Goal: Find specific page/section: Find specific page/section

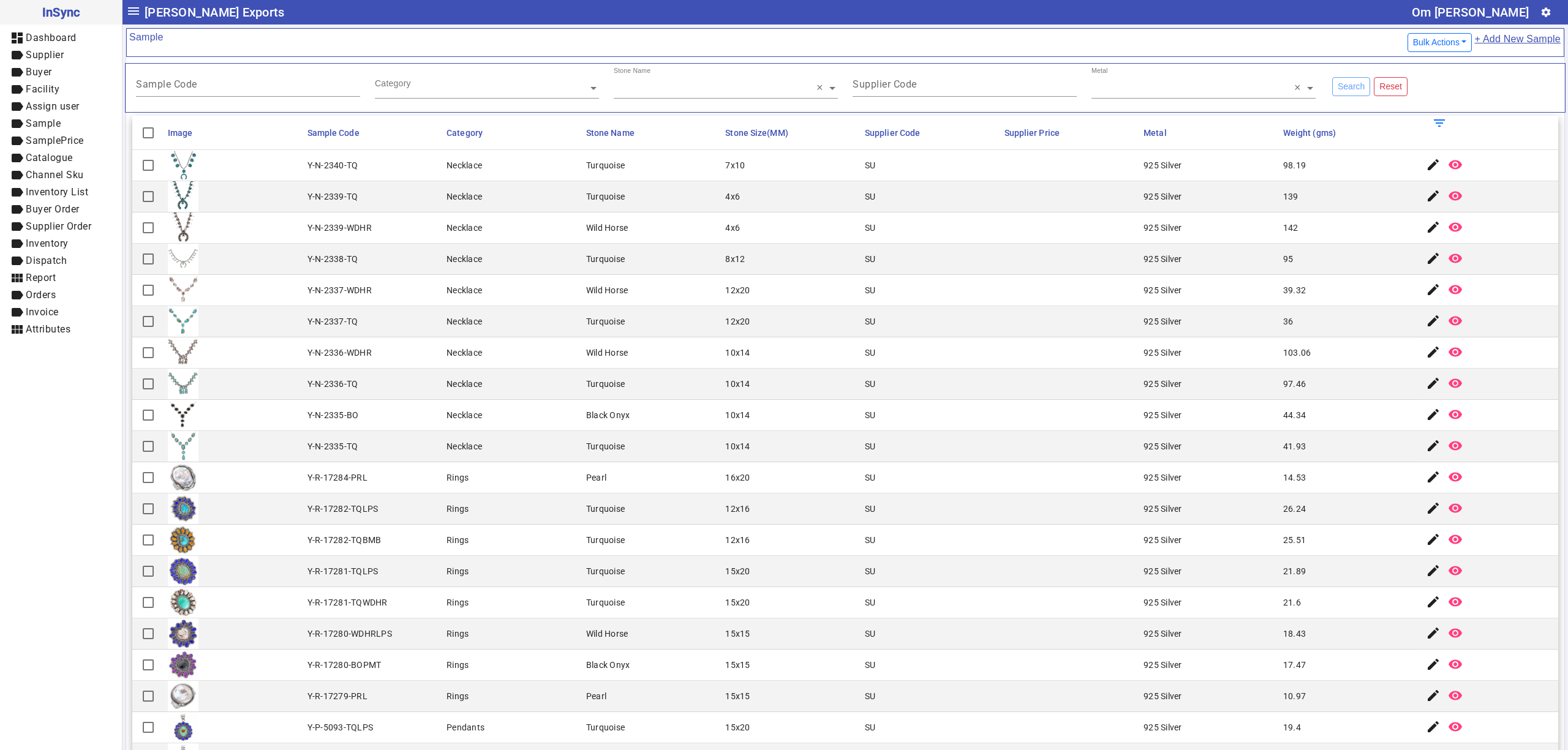
click at [537, 274] on mat-cell "Necklace" at bounding box center [512, 260] width 140 height 31
click at [715, 87] on input "text" at bounding box center [726, 88] width 224 height 12
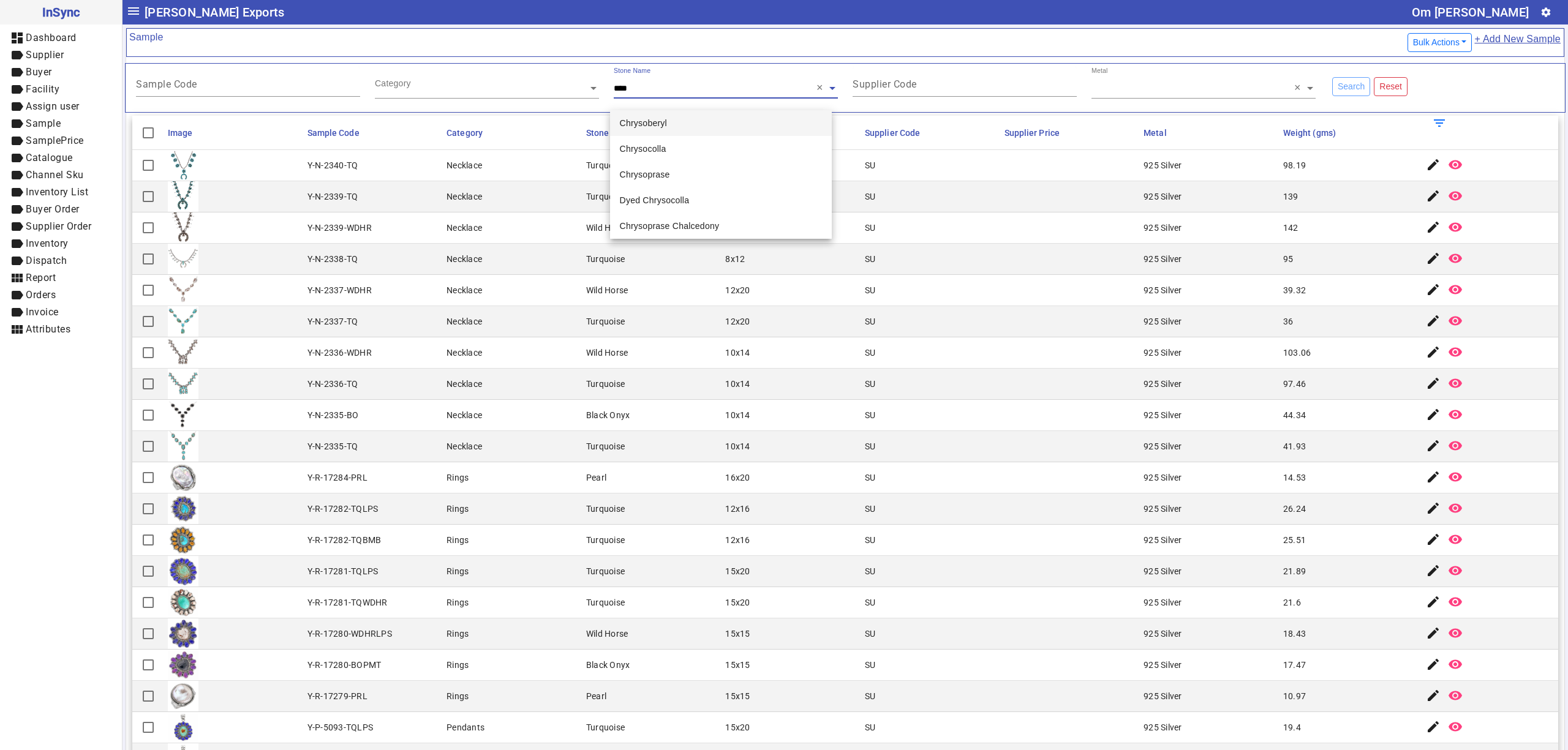
type input "****"
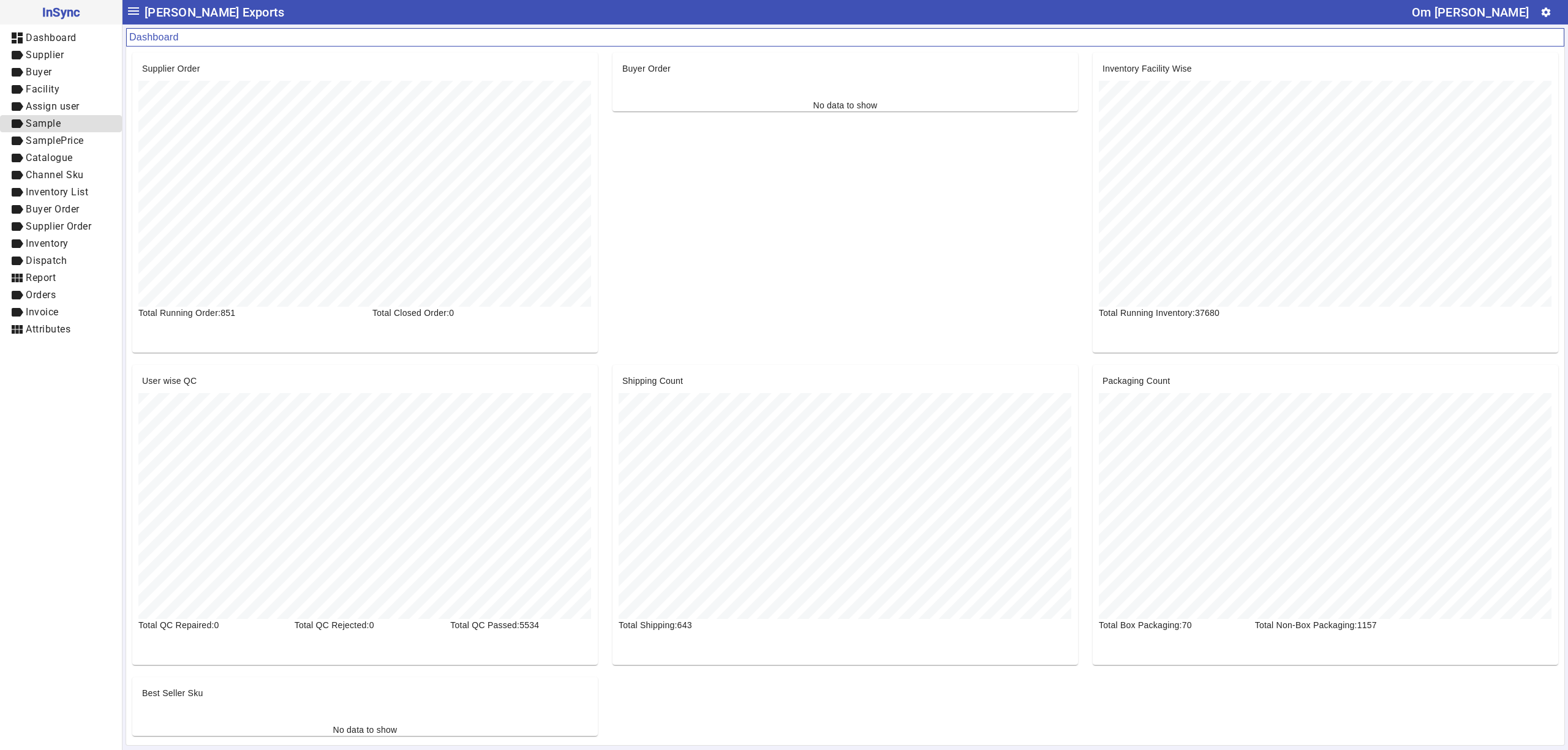
click at [69, 126] on span "label Sample" at bounding box center [60, 124] width 102 height 16
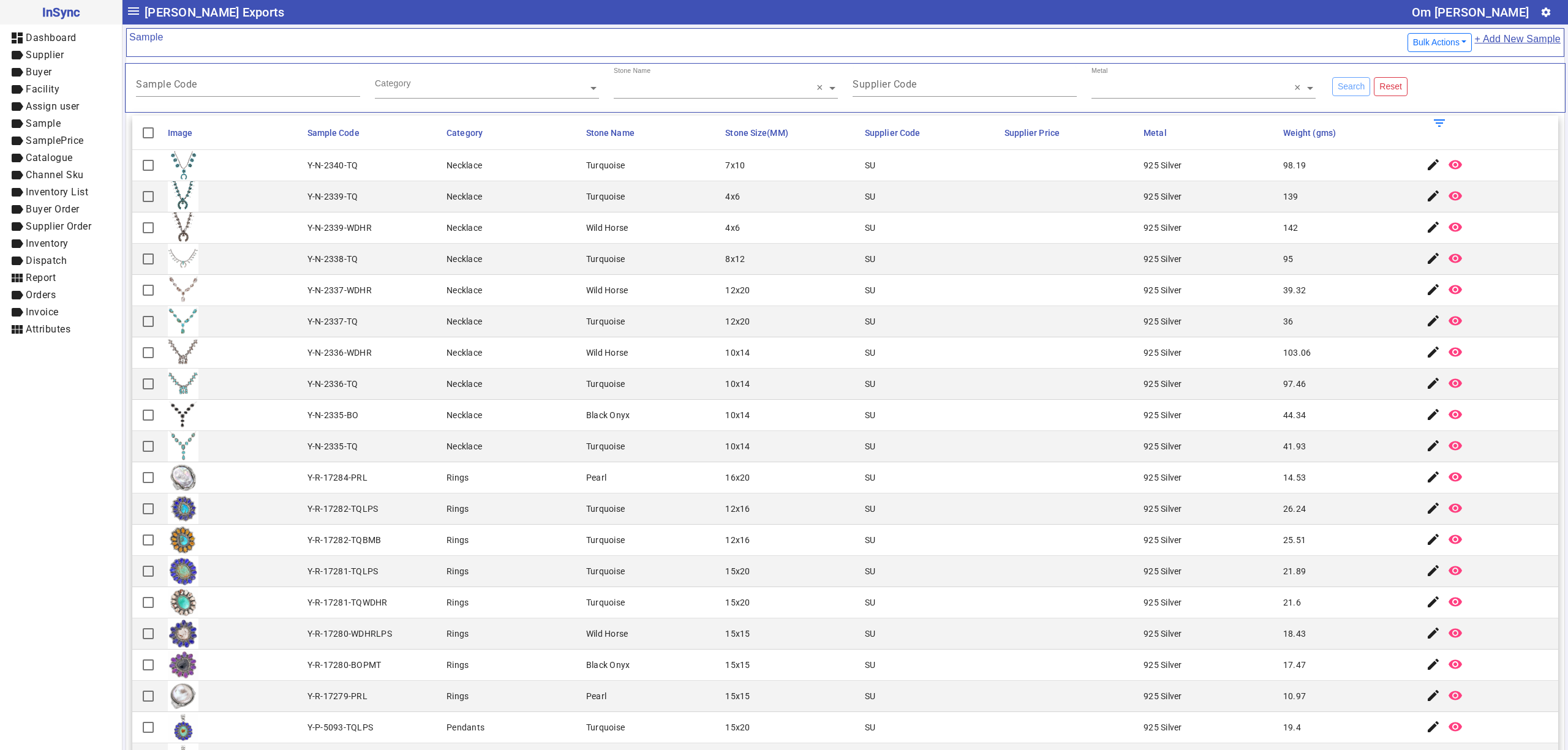
click at [1159, 353] on div "925 Silver" at bounding box center [1162, 352] width 38 height 12
click at [1279, 241] on mat-cell "142" at bounding box center [1349, 228] width 140 height 31
click at [873, 456] on mat-cell "SU" at bounding box center [931, 447] width 140 height 31
drag, startPoint x: 686, startPoint y: 455, endPoint x: 726, endPoint y: 553, distance: 105.8
click at [726, 554] on mat-cell "12x16" at bounding box center [791, 540] width 140 height 31
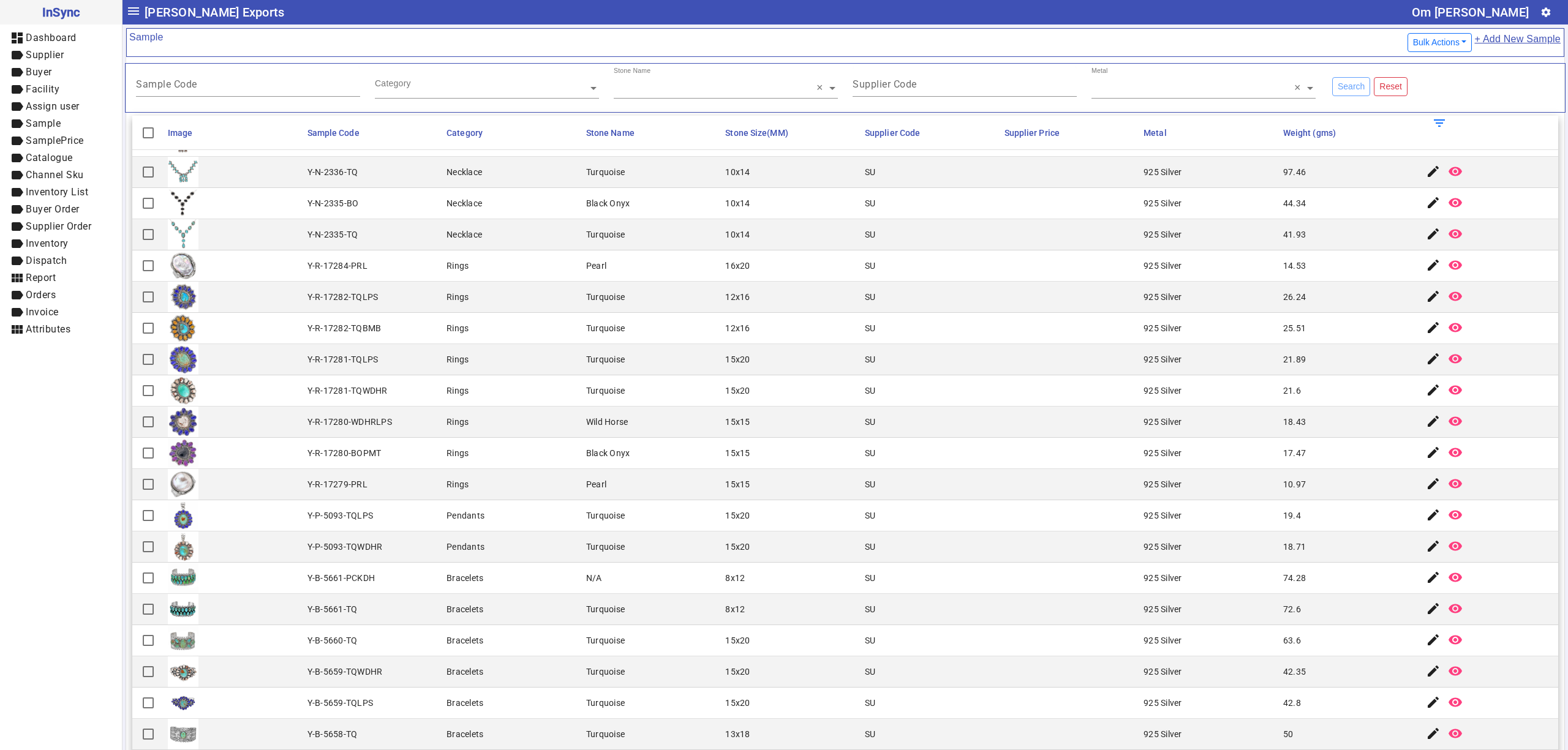
scroll to position [272, 0]
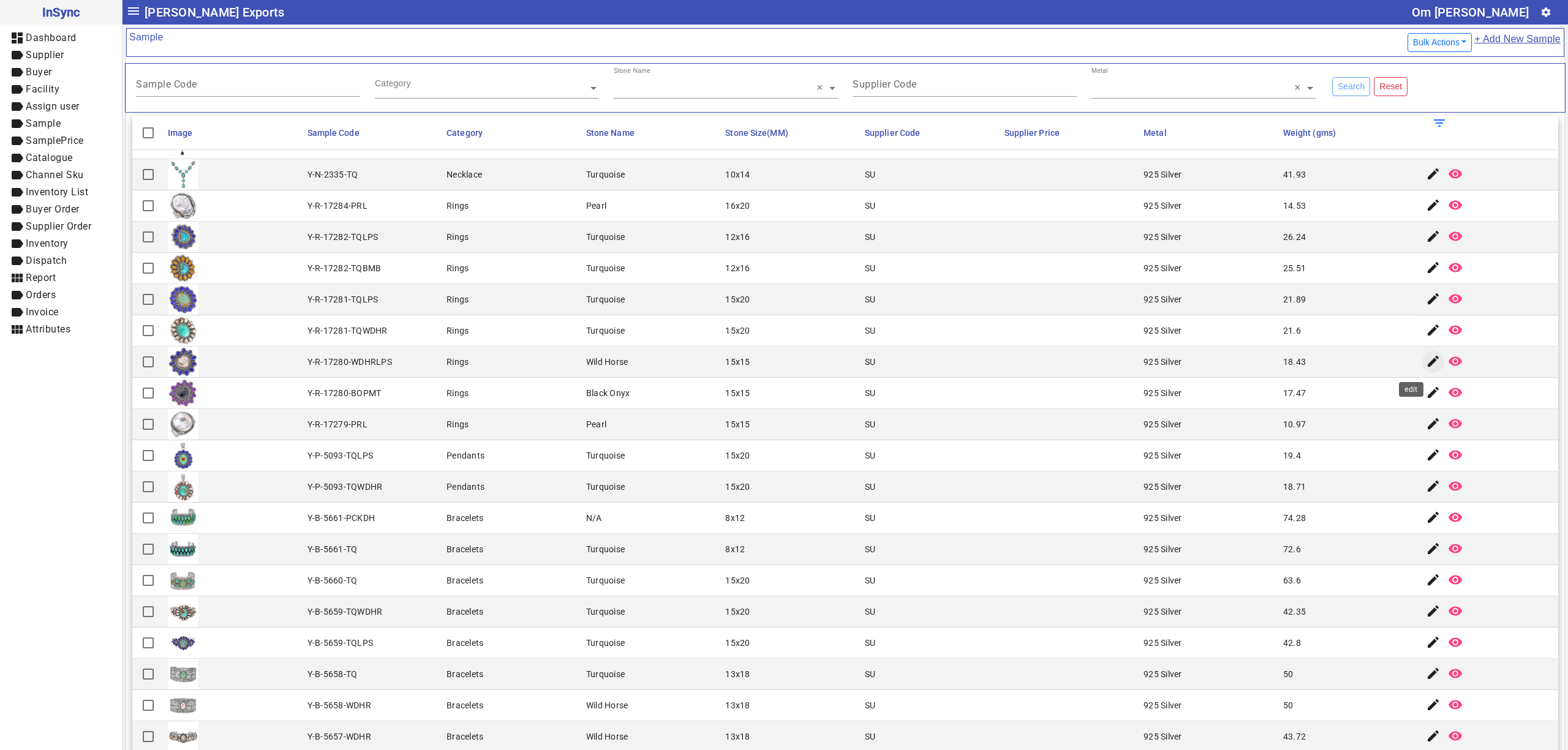
click at [1425, 366] on mat-icon "edit" at bounding box center [1432, 361] width 15 height 15
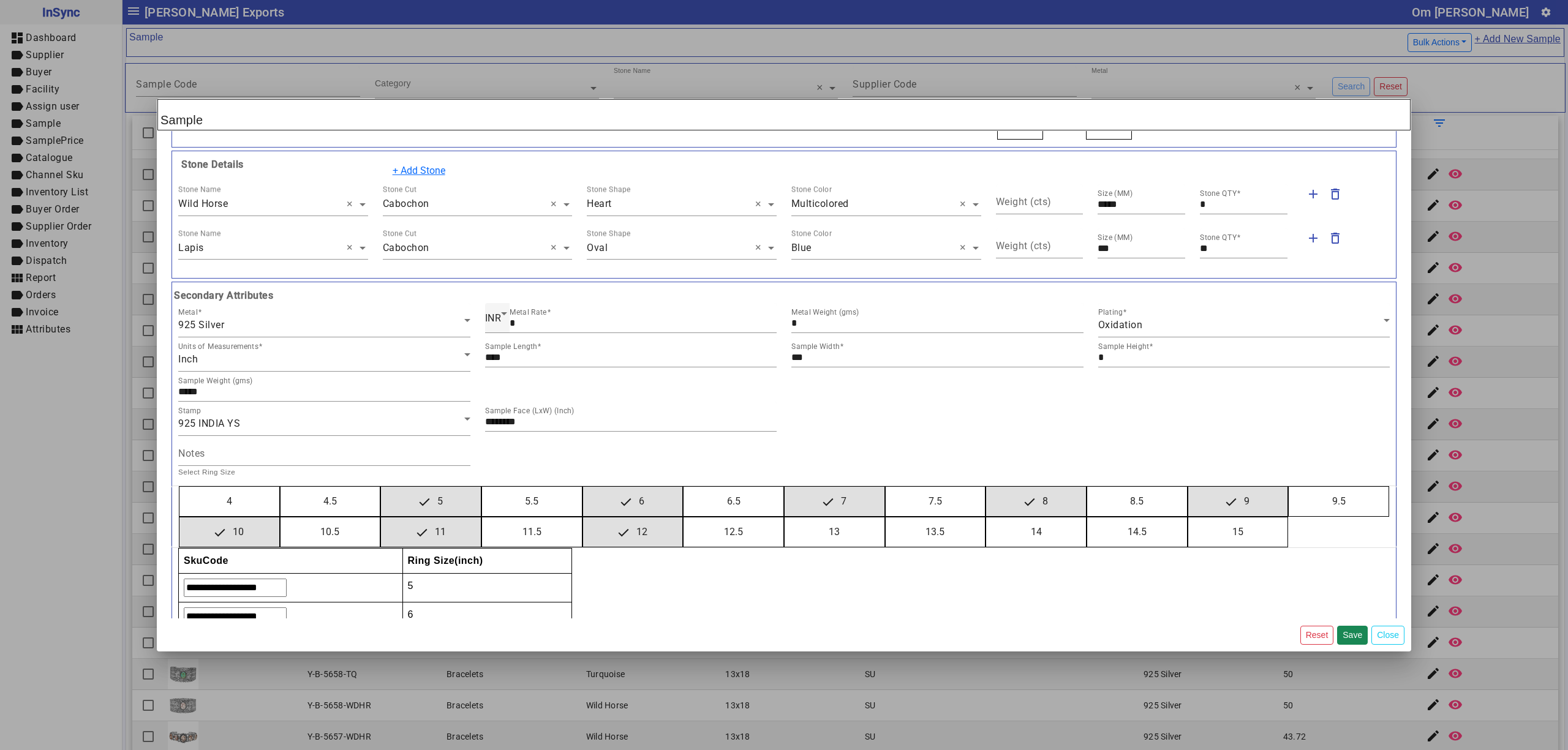
scroll to position [233, 0]
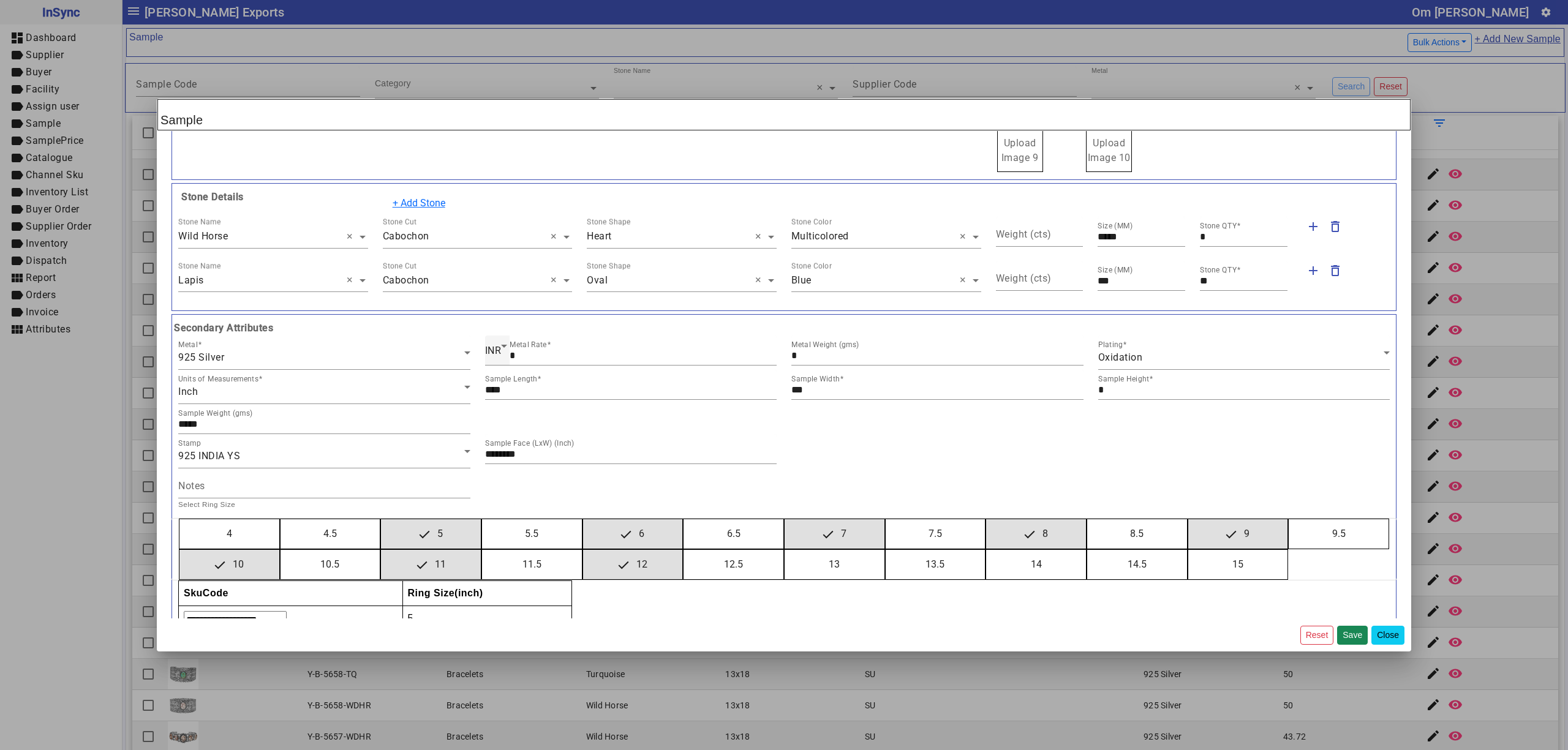
click at [1387, 629] on button "Close" at bounding box center [1388, 635] width 33 height 19
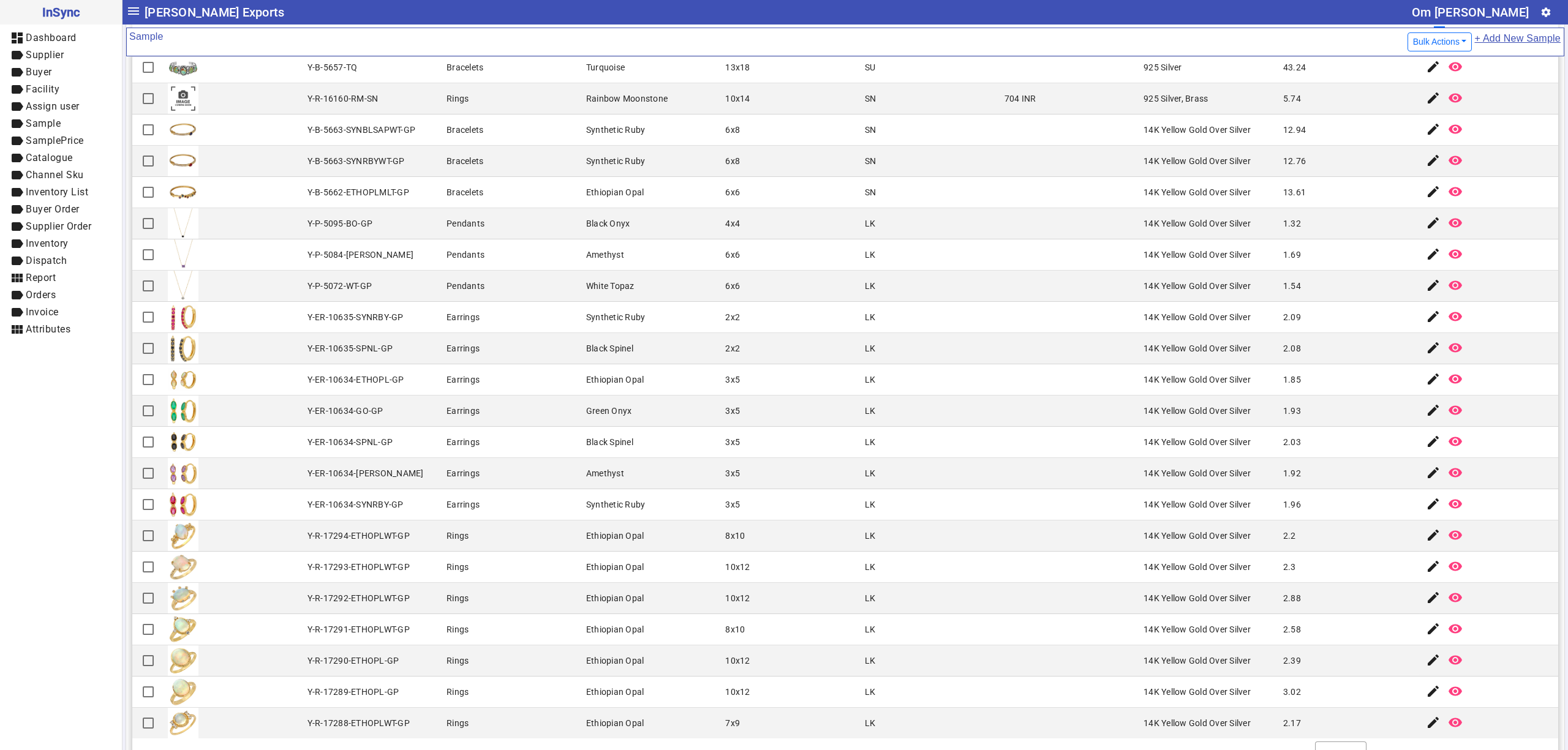
scroll to position [130, 0]
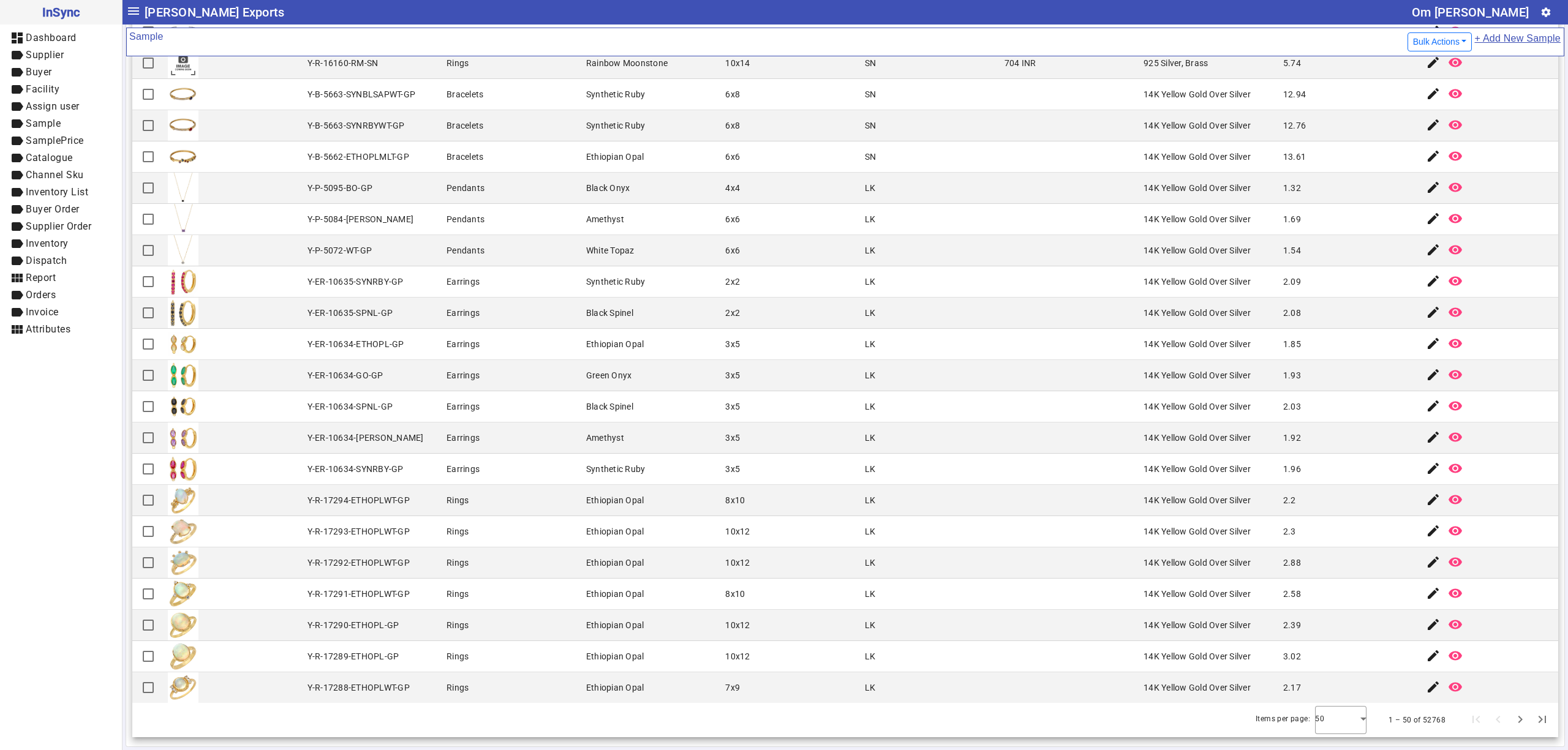
drag, startPoint x: 1288, startPoint y: 422, endPoint x: 1254, endPoint y: 381, distance: 53.3
click at [1119, 300] on mat-cell at bounding box center [1070, 313] width 140 height 31
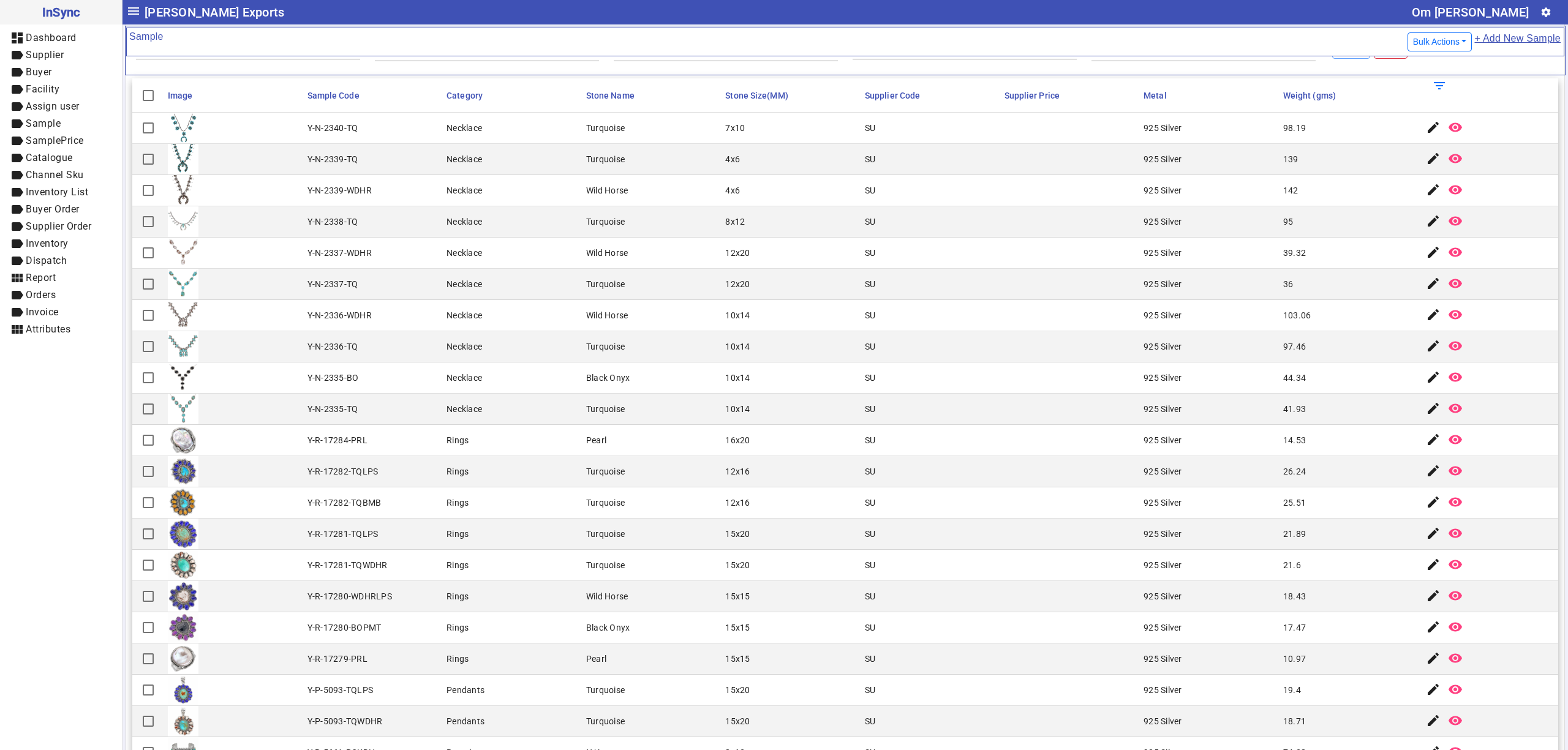
scroll to position [0, 0]
